Goal: Information Seeking & Learning: Find specific fact

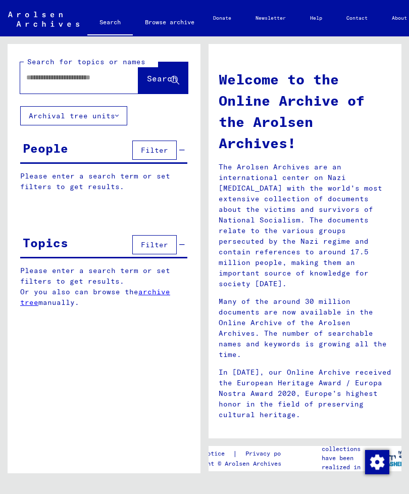
click at [76, 82] on input "text" at bounding box center [67, 77] width 82 height 11
type input "**********"
click at [156, 80] on span "Search" at bounding box center [162, 78] width 30 height 10
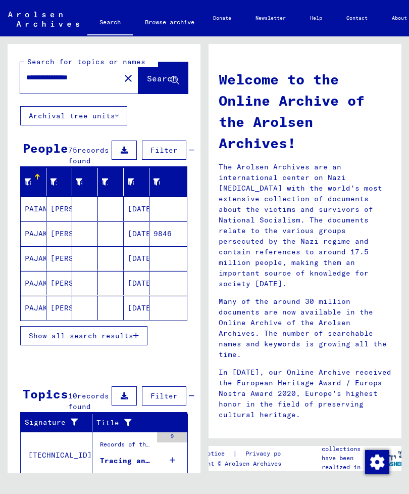
click at [111, 340] on span "Show all search results" at bounding box center [81, 335] width 105 height 9
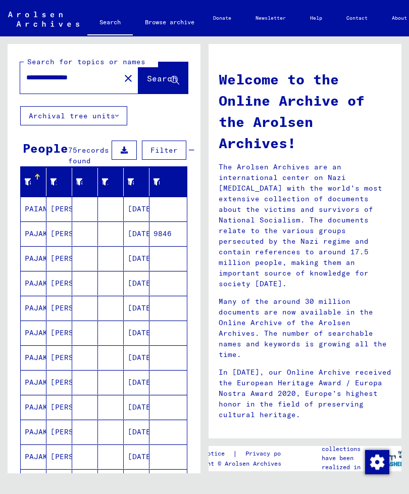
click at [39, 270] on mat-cell "PAJAK" at bounding box center [34, 258] width 26 height 24
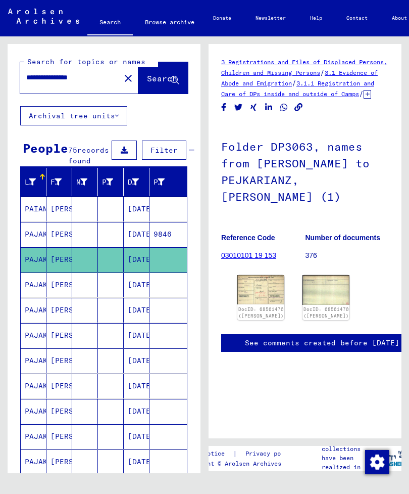
click at [265, 283] on img at bounding box center [261, 289] width 47 height 29
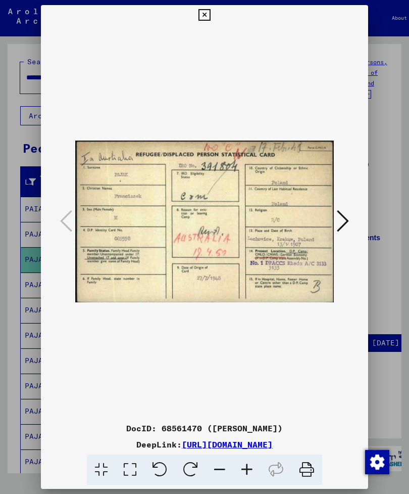
click at [343, 216] on icon at bounding box center [343, 221] width 12 height 24
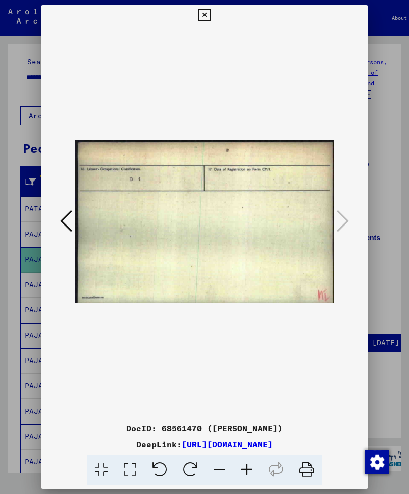
click at [65, 212] on icon at bounding box center [66, 221] width 12 height 24
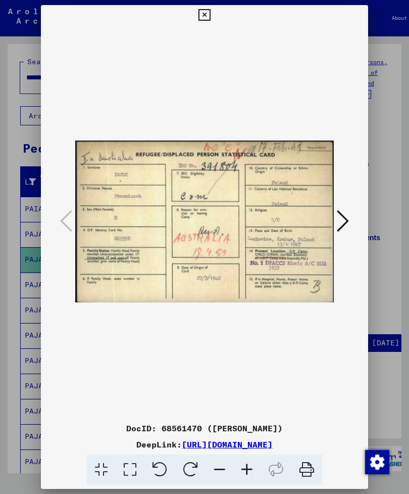
click at [391, 278] on div at bounding box center [204, 247] width 409 height 494
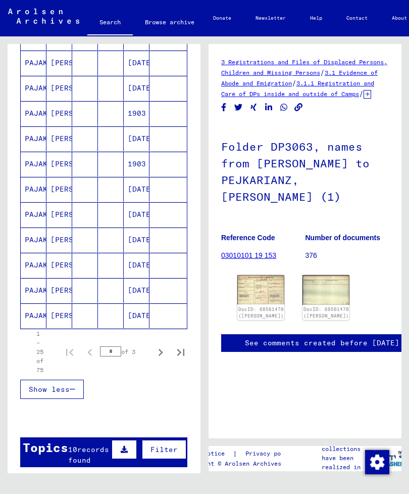
scroll to position [502, 0]
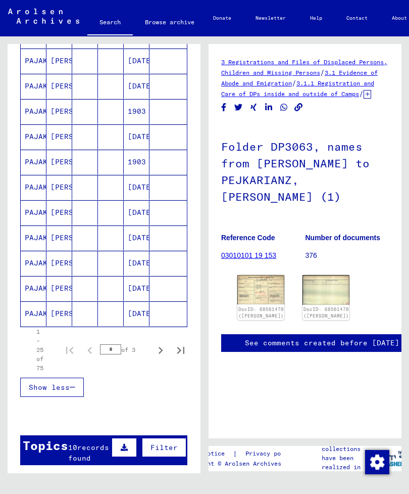
click at [163, 357] on icon "Next page" at bounding box center [161, 350] width 14 height 14
click at [44, 326] on mat-cell "PAJAK" at bounding box center [34, 313] width 26 height 25
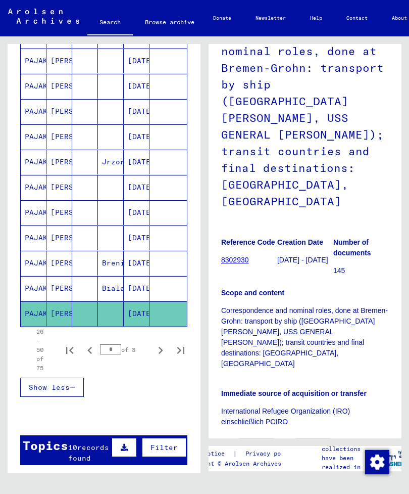
scroll to position [102, 0]
click at [260, 438] on img at bounding box center [257, 450] width 38 height 25
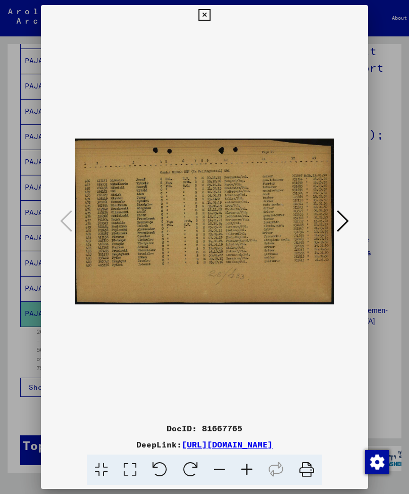
click at [343, 218] on icon at bounding box center [343, 221] width 12 height 24
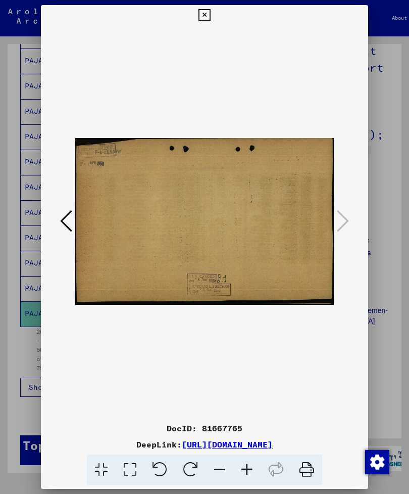
click at [58, 219] on button at bounding box center [66, 221] width 18 height 29
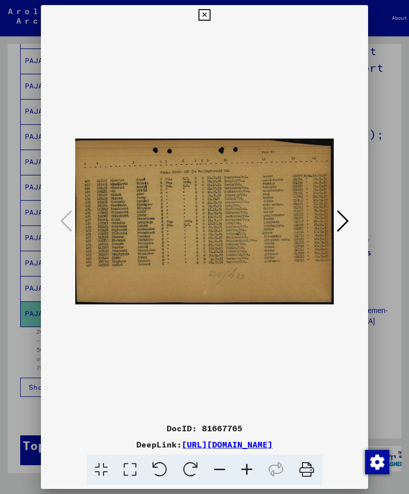
click at [392, 370] on div at bounding box center [204, 247] width 409 height 494
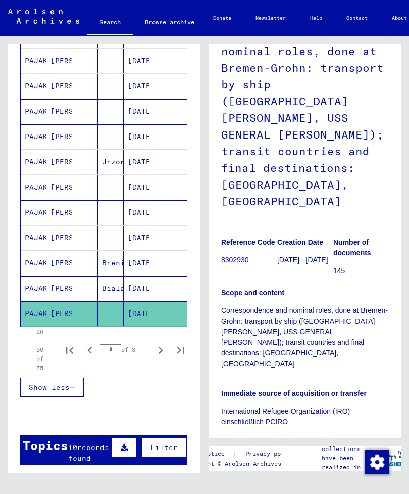
click at [165, 355] on icon "Next page" at bounding box center [161, 350] width 14 height 14
type input "*"
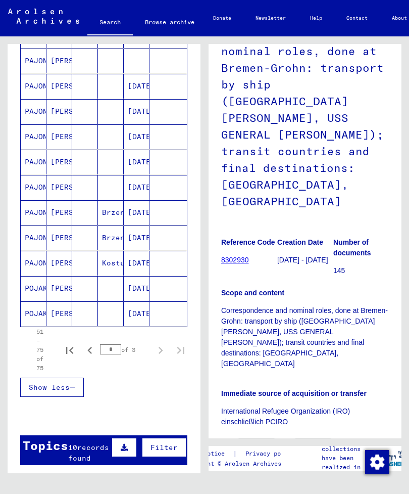
click at [43, 171] on mat-cell "PAJONK" at bounding box center [34, 162] width 26 height 25
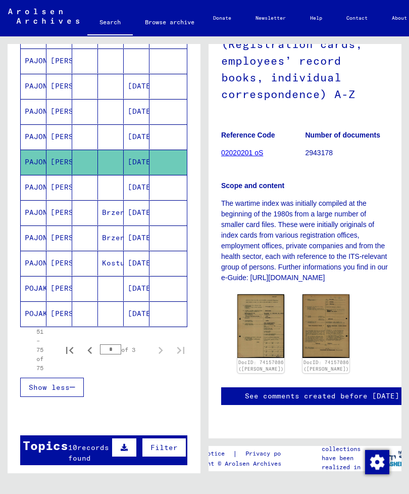
scroll to position [220, 0]
click at [257, 359] on link "DocID: 74157086 ([PERSON_NAME])" at bounding box center [261, 365] width 45 height 13
